Goal: Find specific page/section: Find specific page/section

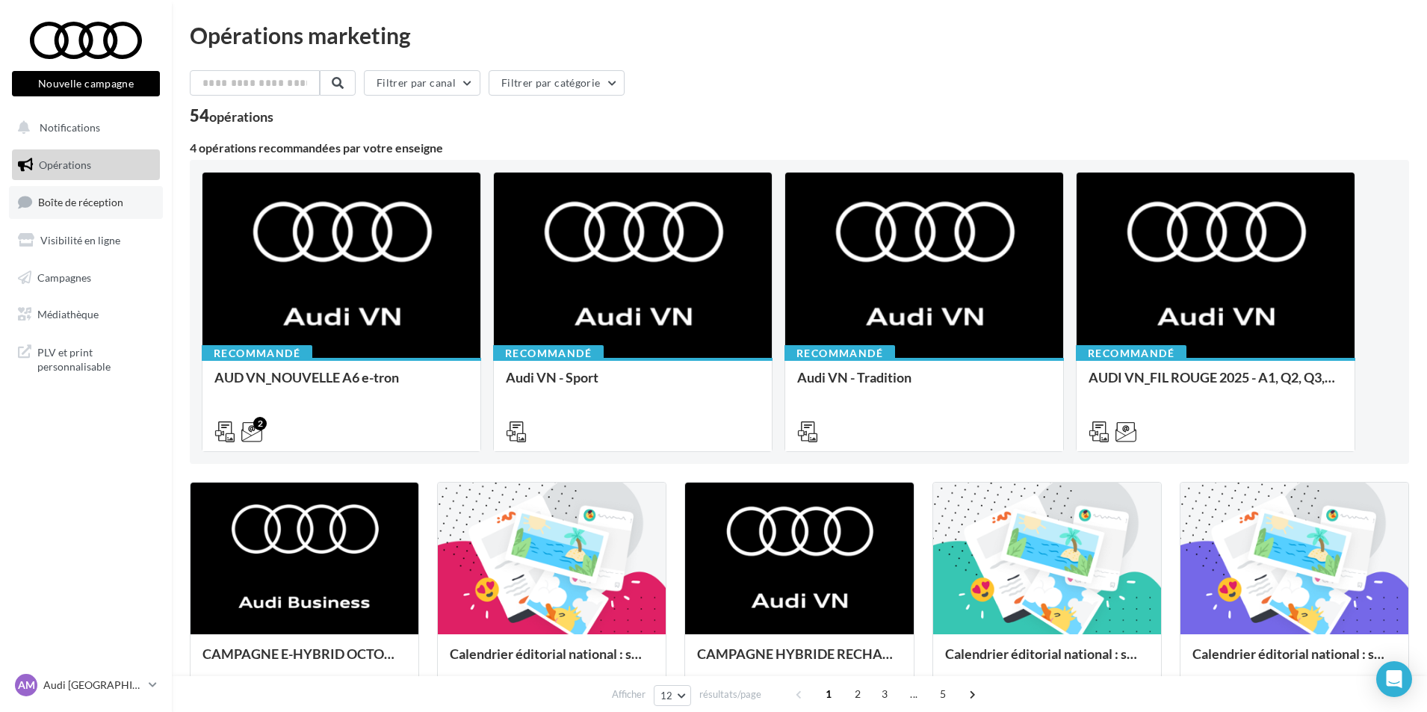
click at [117, 205] on span "Boîte de réception" at bounding box center [80, 202] width 85 height 13
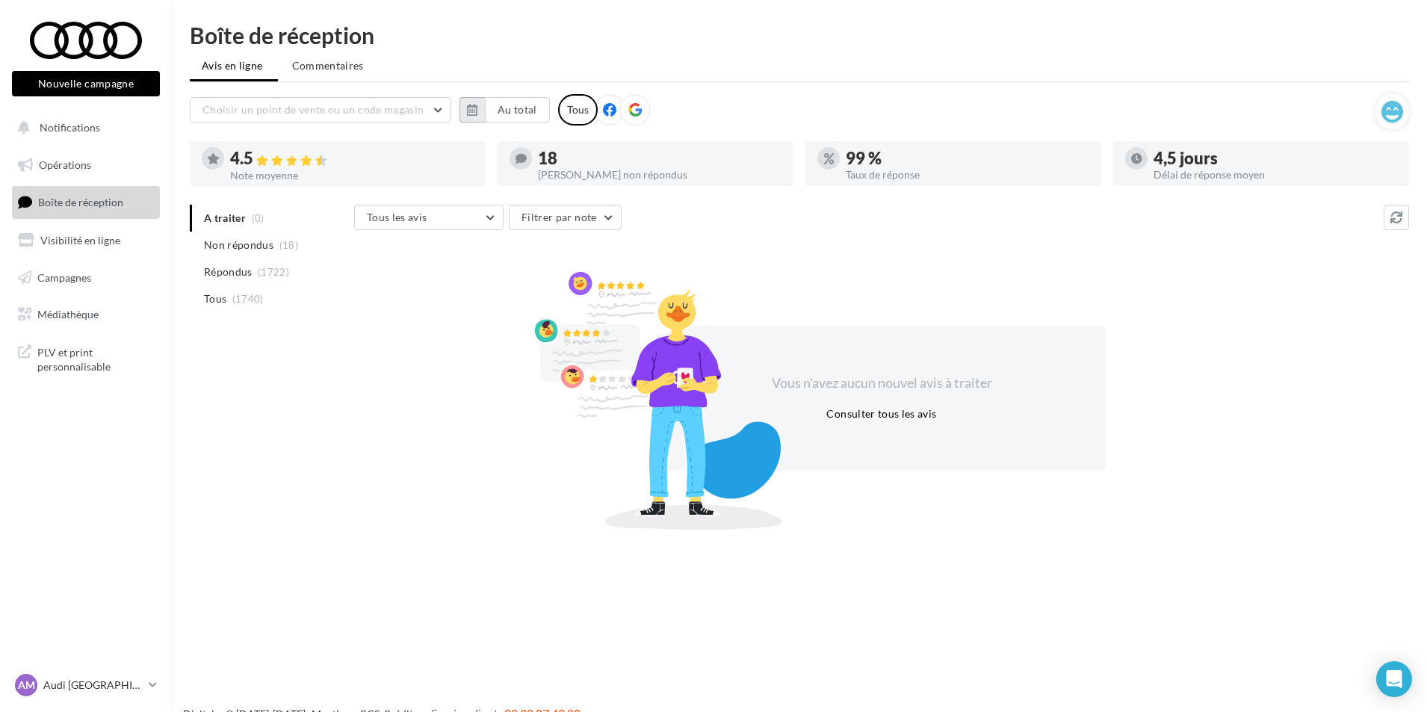
click at [466, 112] on button "button" at bounding box center [472, 109] width 25 height 25
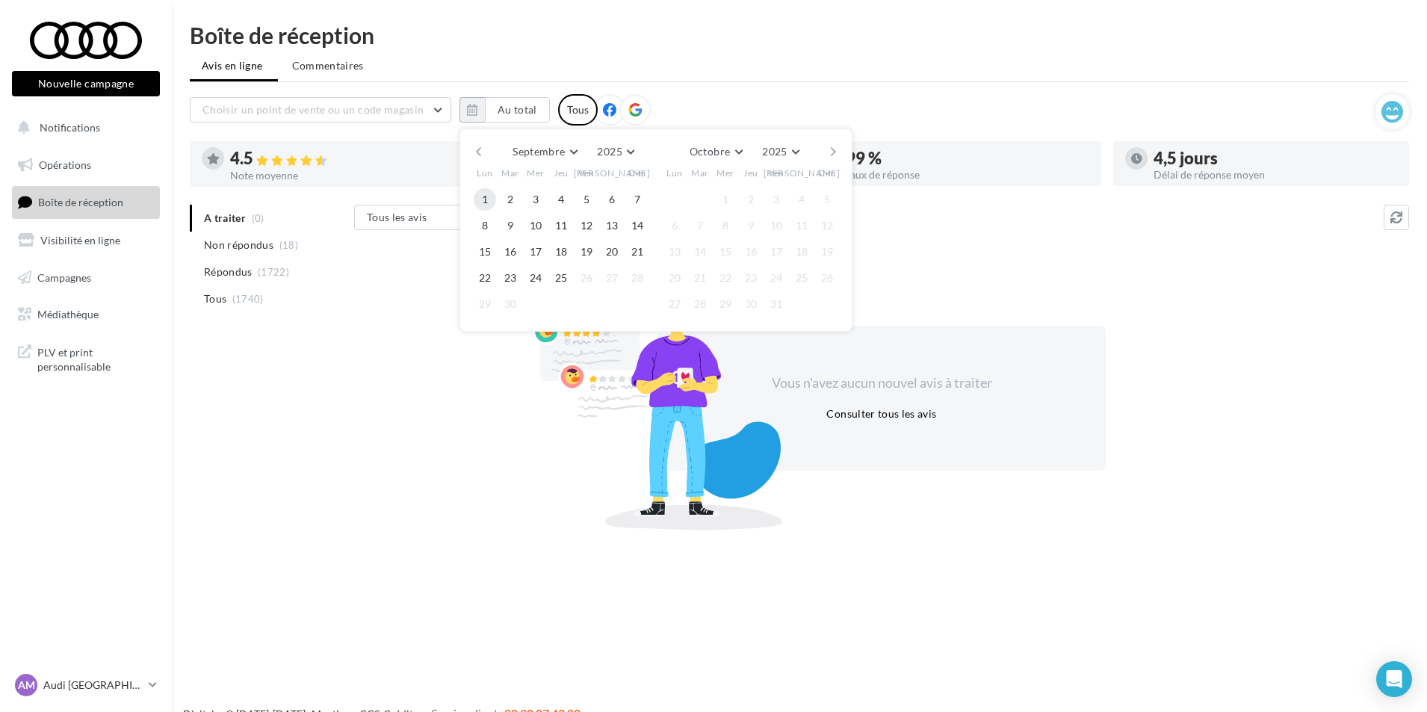
click at [482, 191] on button "1" at bounding box center [485, 199] width 22 height 22
click at [565, 276] on button "25" at bounding box center [561, 278] width 22 height 22
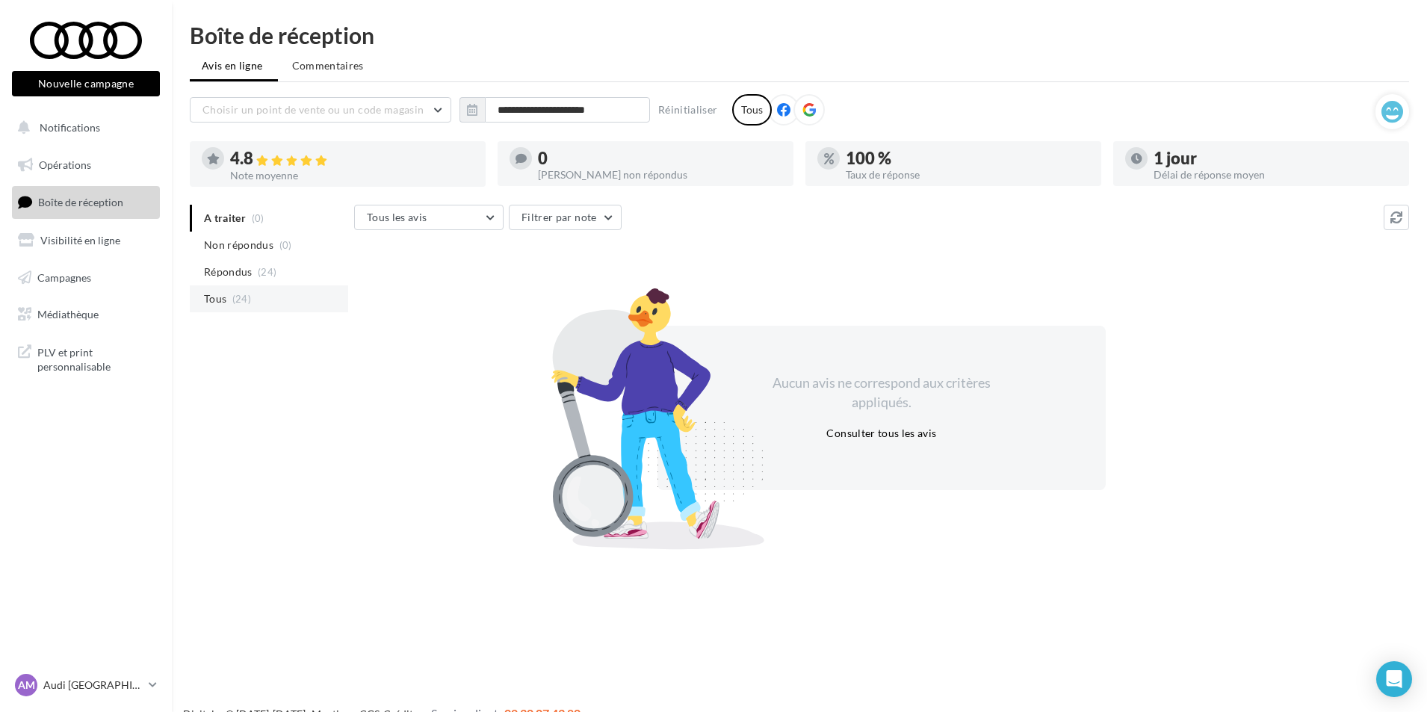
click at [262, 303] on li "Tous (24)" at bounding box center [269, 298] width 158 height 27
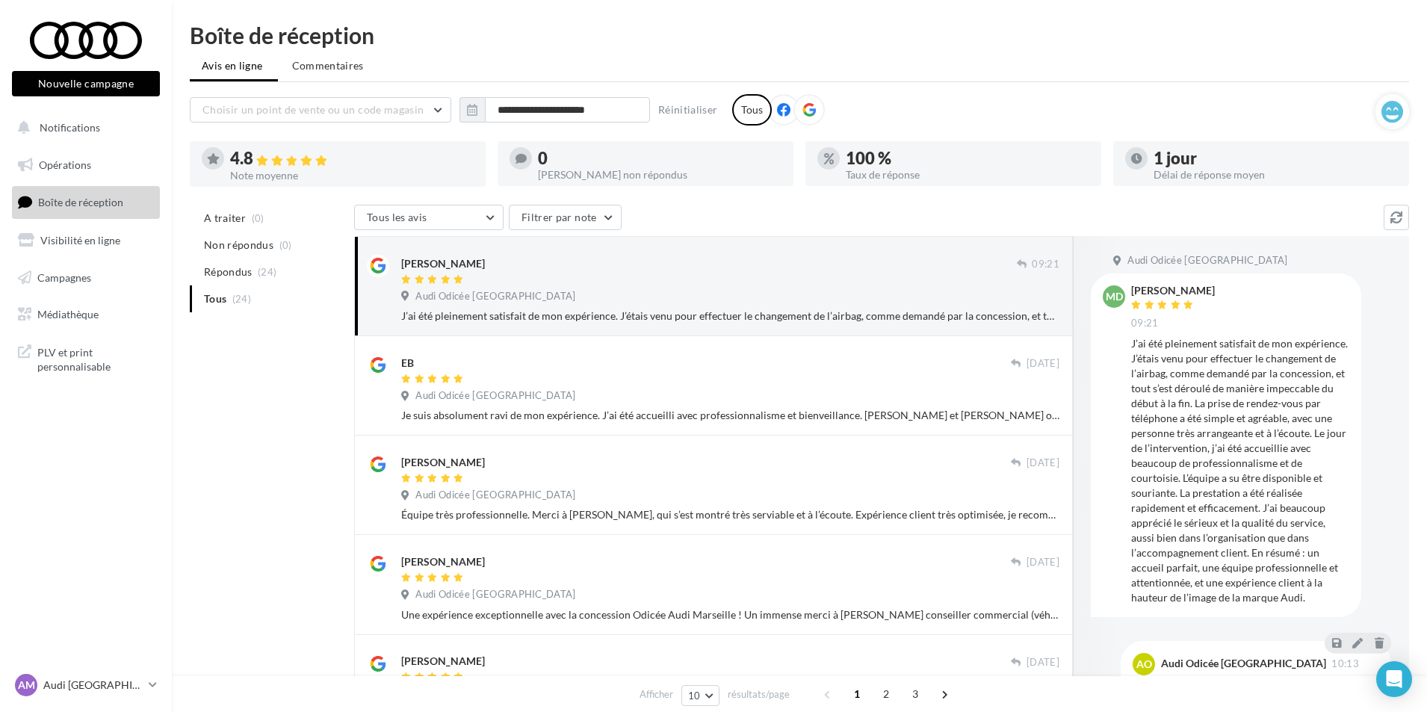
click at [111, 673] on link "AM Audi MARSEILLE audi-mars-gau" at bounding box center [86, 685] width 148 height 28
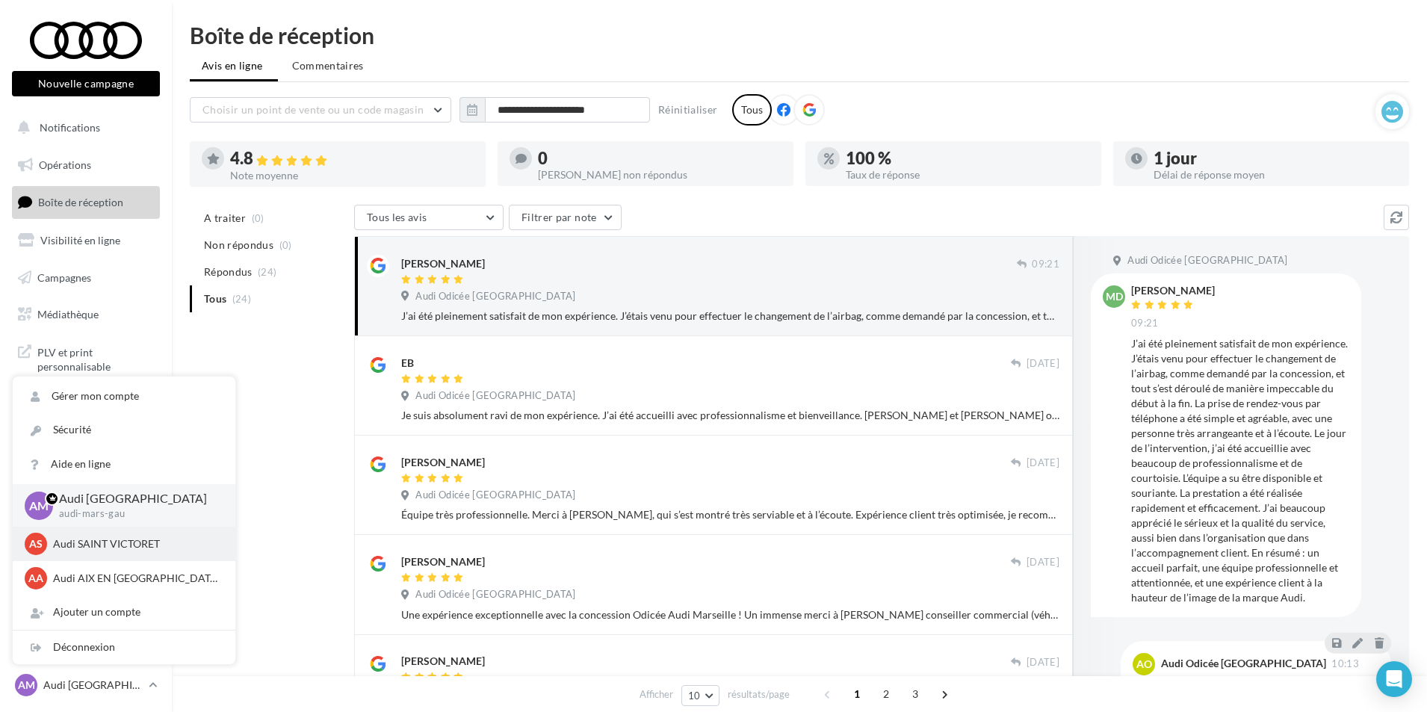
click at [99, 537] on p "Audi SAINT VICTORET" at bounding box center [135, 543] width 164 height 15
